Goal: Task Accomplishment & Management: Complete application form

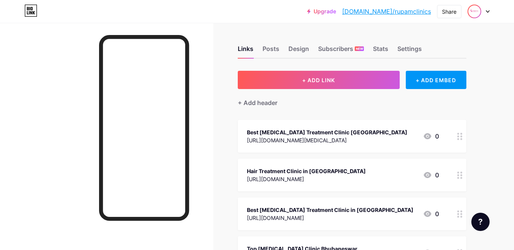
click at [475, 12] on img at bounding box center [474, 11] width 12 height 12
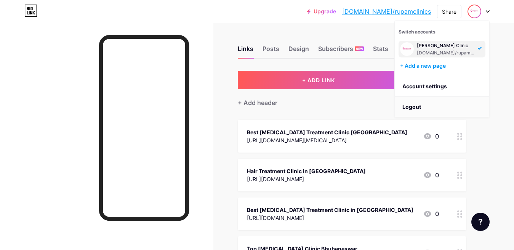
click at [415, 104] on li "Logout" at bounding box center [442, 107] width 95 height 21
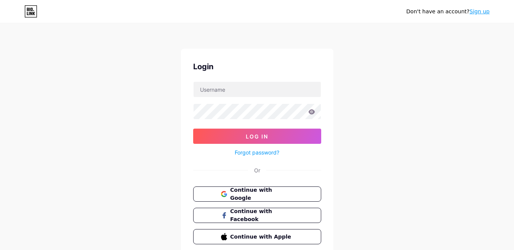
scroll to position [30, 0]
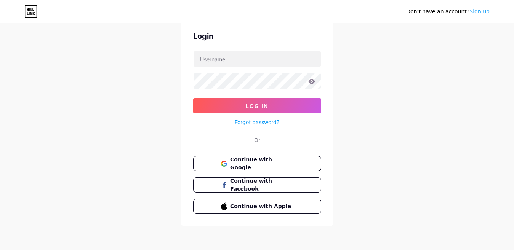
click at [484, 14] on link "Sign up" at bounding box center [480, 11] width 20 height 6
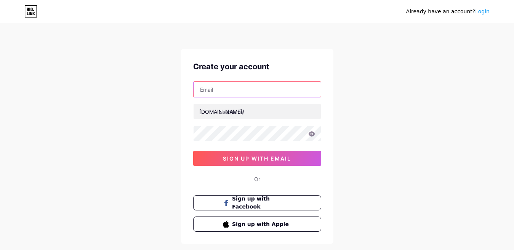
click at [220, 93] on input "text" at bounding box center [257, 89] width 127 height 15
paste input "[EMAIL_ADDRESS][DOMAIN_NAME]"
type input "[EMAIL_ADDRESS][DOMAIN_NAME]"
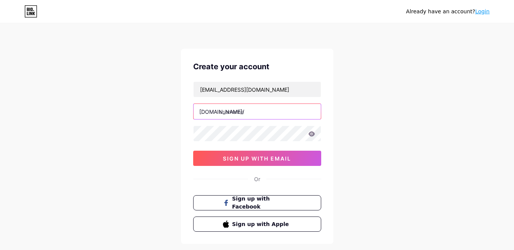
click at [244, 111] on input "text" at bounding box center [257, 111] width 127 height 15
paste input "aprilentsystems"
type input "aprilentsystems"
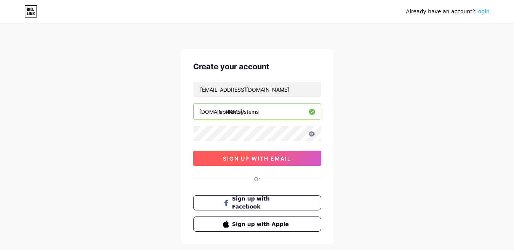
click at [250, 161] on span "sign up with email" at bounding box center [257, 159] width 68 height 6
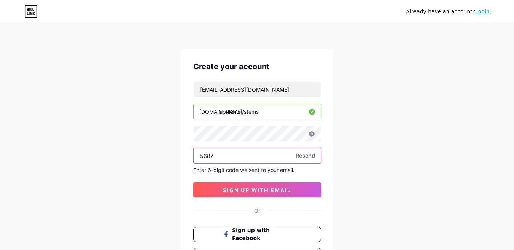
click at [238, 151] on input "5687" at bounding box center [257, 155] width 127 height 15
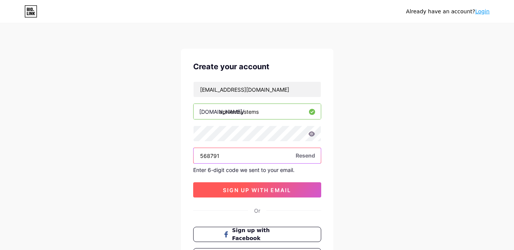
type input "568791"
click at [252, 191] on span "sign up with email" at bounding box center [257, 190] width 68 height 6
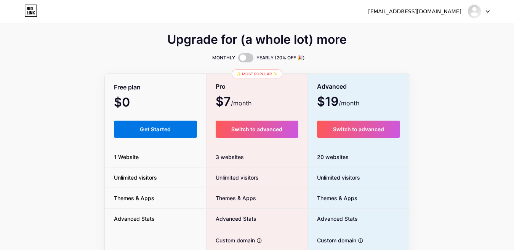
click at [152, 128] on span "Get Started" at bounding box center [155, 129] width 31 height 6
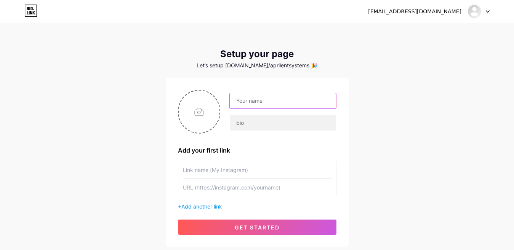
click at [263, 107] on input "text" at bounding box center [283, 100] width 106 height 15
paste input "Aprilentsystems"
type input "Aprilentsystems"
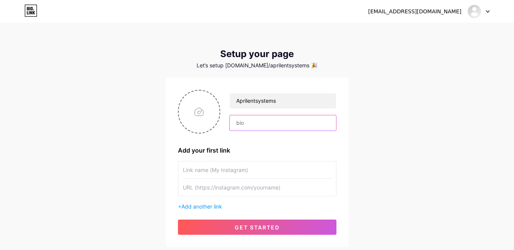
click at [244, 126] on input "text" at bounding box center [283, 122] width 106 height 15
paste input "We specialize in delivering expert services and top-tier IT solutions that enha…"
type input "We specialize in delivering expert services and top-tier IT solutions that enha…"
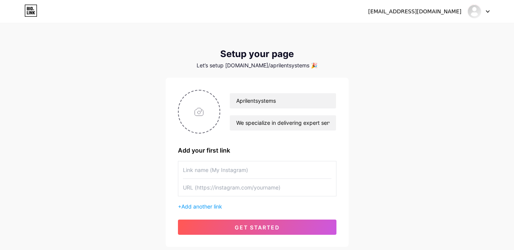
click at [220, 171] on input "text" at bounding box center [257, 170] width 149 height 17
paste input "Aprilentsystems"
type input "Aprilentsystems"
click at [223, 189] on input "text" at bounding box center [257, 187] width 149 height 17
paste input "[URL][DOMAIN_NAME]"
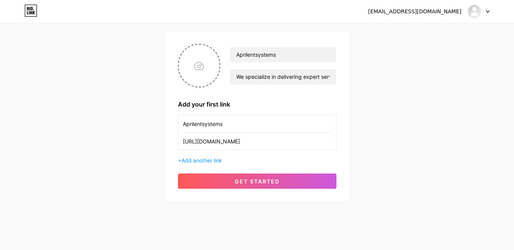
scroll to position [52, 0]
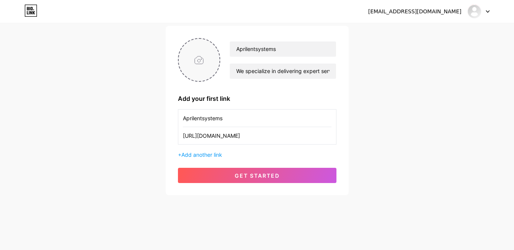
type input "[URL][DOMAIN_NAME]"
click at [199, 61] on input "file" at bounding box center [199, 60] width 41 height 42
type input "C:\fakepath\ASPL_R_[DOMAIN_NAME]_resized_desktop.png.bv.jpg"
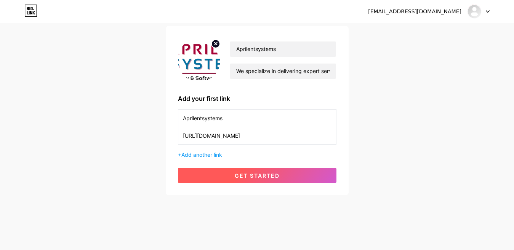
click at [261, 176] on span "get started" at bounding box center [257, 176] width 45 height 6
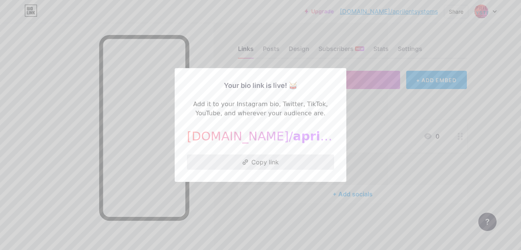
click at [253, 161] on button "Copy link" at bounding box center [260, 162] width 147 height 15
click at [375, 126] on div at bounding box center [260, 125] width 521 height 250
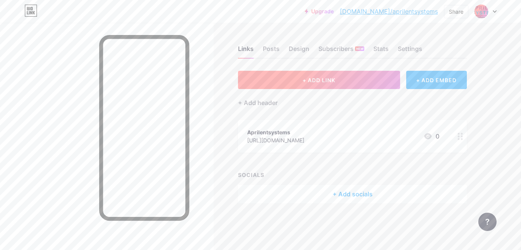
click at [310, 83] on button "+ ADD LINK" at bounding box center [319, 80] width 162 height 18
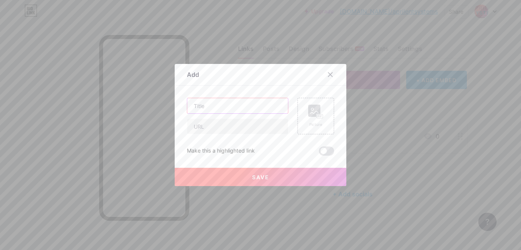
click at [219, 109] on input "text" at bounding box center [237, 105] width 101 height 15
paste input "eSSL Biometric Attendance Machine in [GEOGRAPHIC_DATA], [GEOGRAPHIC_DATA]"
type input "eSSL Biometric Attendance Machine in [GEOGRAPHIC_DATA], [GEOGRAPHIC_DATA]"
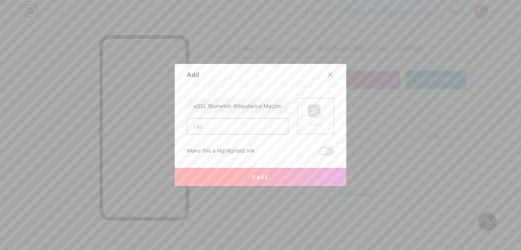
click at [234, 133] on input "text" at bounding box center [237, 126] width 101 height 15
paste input "[URL][DOMAIN_NAME]"
type input "[URL][DOMAIN_NAME]"
click at [252, 173] on button "Save" at bounding box center [261, 177] width 172 height 18
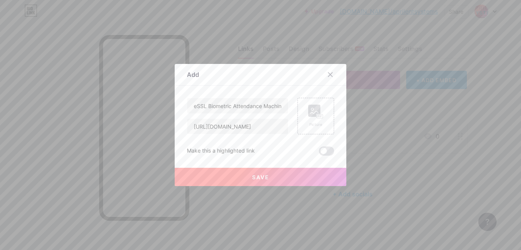
scroll to position [0, 0]
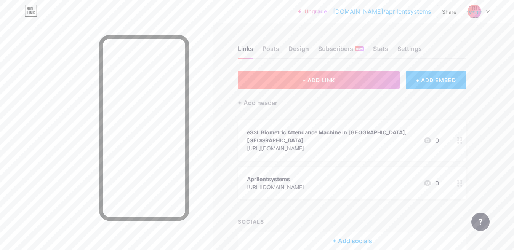
click at [320, 75] on button "+ ADD LINK" at bounding box center [319, 80] width 162 height 18
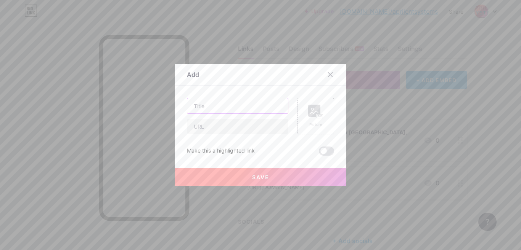
click at [217, 111] on input "text" at bounding box center [237, 105] width 101 height 15
paste input "Biometric Attendance Management Software in [GEOGRAPHIC_DATA], [GEOGRAPHIC_DATA]"
type input "Biometric Attendance Management Software in [GEOGRAPHIC_DATA], [GEOGRAPHIC_DATA]"
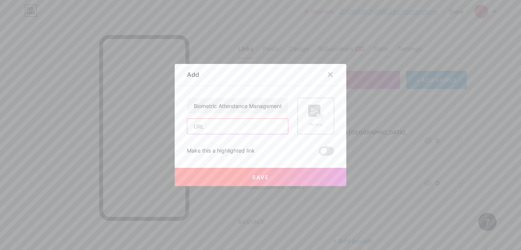
click at [208, 127] on input "text" at bounding box center [237, 126] width 101 height 15
paste input "[URL][DOMAIN_NAME]"
type input "[URL][DOMAIN_NAME]"
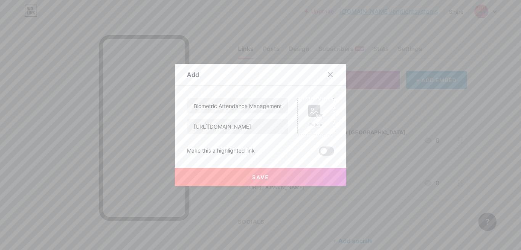
click at [258, 173] on button "Save" at bounding box center [261, 177] width 172 height 18
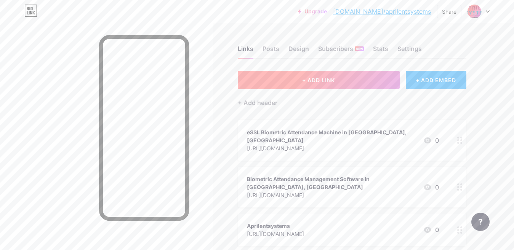
click at [317, 79] on span "+ ADD LINK" at bounding box center [318, 80] width 33 height 6
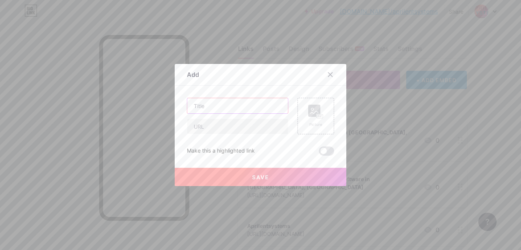
click at [206, 112] on input "text" at bounding box center [237, 105] width 101 height 15
paste input "Door Access Control System in [GEOGRAPHIC_DATA], [GEOGRAPHIC_DATA]"
type input "Door Access Control System in [GEOGRAPHIC_DATA], [GEOGRAPHIC_DATA]"
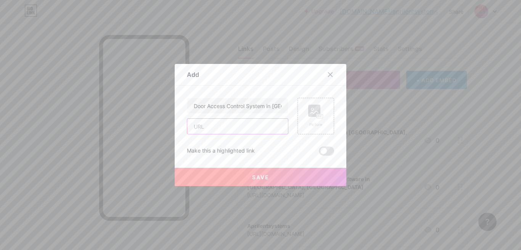
click at [218, 130] on input "text" at bounding box center [237, 126] width 101 height 15
paste input "[URL][DOMAIN_NAME]"
type input "[URL][DOMAIN_NAME]"
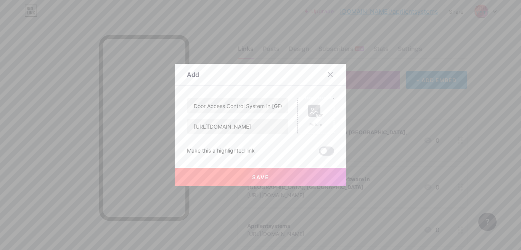
click at [261, 174] on span "Save" at bounding box center [260, 177] width 17 height 6
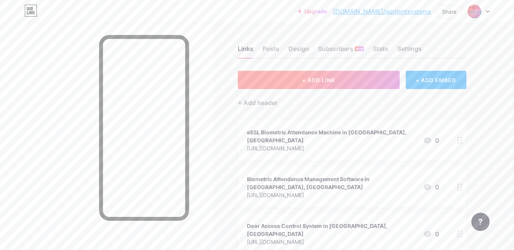
click at [317, 80] on span "+ ADD LINK" at bounding box center [318, 80] width 33 height 6
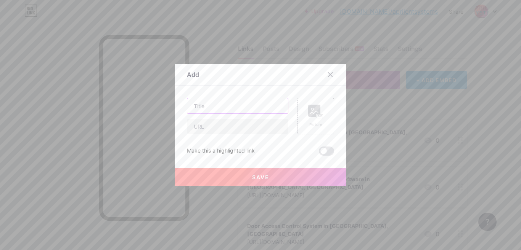
click at [206, 107] on input "text" at bounding box center [237, 105] width 101 height 15
paste input "Hikvision CCTV Supplier in [GEOGRAPHIC_DATA], [GEOGRAPHIC_DATA]"
type input "Hikvision CCTV Supplier in [GEOGRAPHIC_DATA], [GEOGRAPHIC_DATA]"
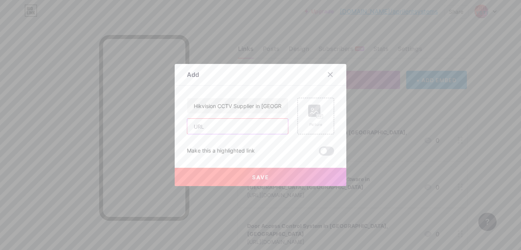
click at [213, 130] on input "text" at bounding box center [237, 126] width 101 height 15
paste input "[URL][DOMAIN_NAME]"
type input "[URL][DOMAIN_NAME]"
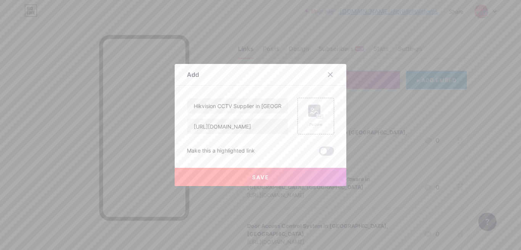
click at [267, 176] on button "Save" at bounding box center [261, 177] width 172 height 18
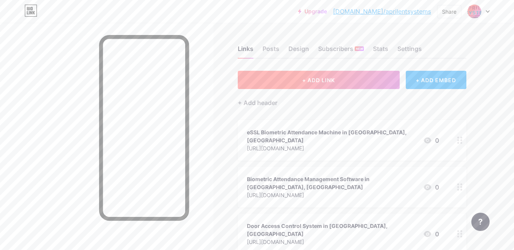
click at [324, 75] on button "+ ADD LINK" at bounding box center [319, 80] width 162 height 18
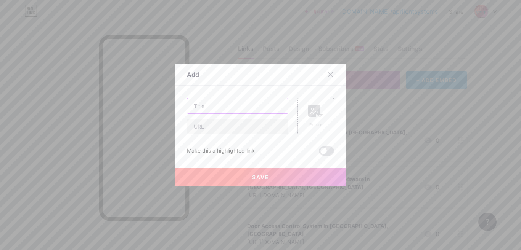
click at [245, 104] on input "text" at bounding box center [237, 105] width 101 height 15
paste input "Hikvision CCTV Camera Installation in [GEOGRAPHIC_DATA], [GEOGRAPHIC_DATA]"
type input "Hikvision CCTV Camera Installation in [GEOGRAPHIC_DATA], [GEOGRAPHIC_DATA]"
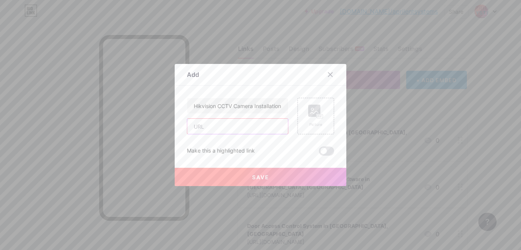
click at [215, 134] on input "text" at bounding box center [237, 126] width 101 height 15
paste input "[URL][DOMAIN_NAME]"
type input "[URL][DOMAIN_NAME]"
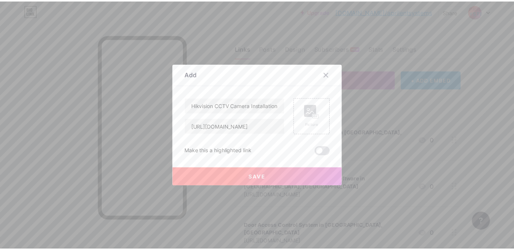
scroll to position [0, 0]
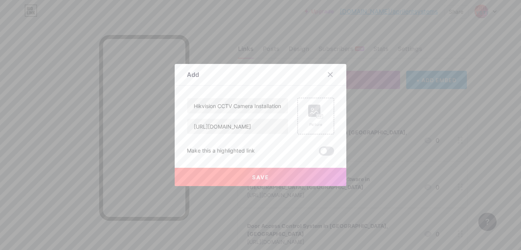
click at [259, 175] on span "Save" at bounding box center [260, 177] width 17 height 6
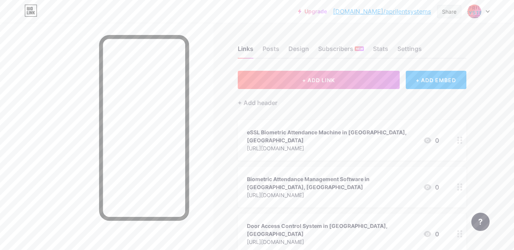
click at [444, 11] on div "Share" at bounding box center [449, 12] width 14 height 8
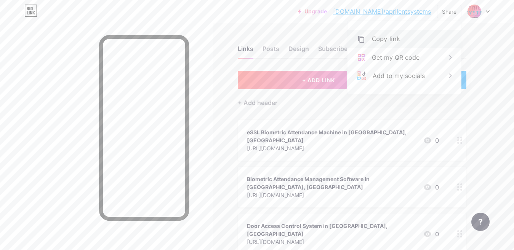
click at [386, 40] on div "Copy link" at bounding box center [386, 39] width 28 height 9
click at [402, 76] on div "Add to my socials" at bounding box center [399, 75] width 52 height 9
